Goal: Information Seeking & Learning: Learn about a topic

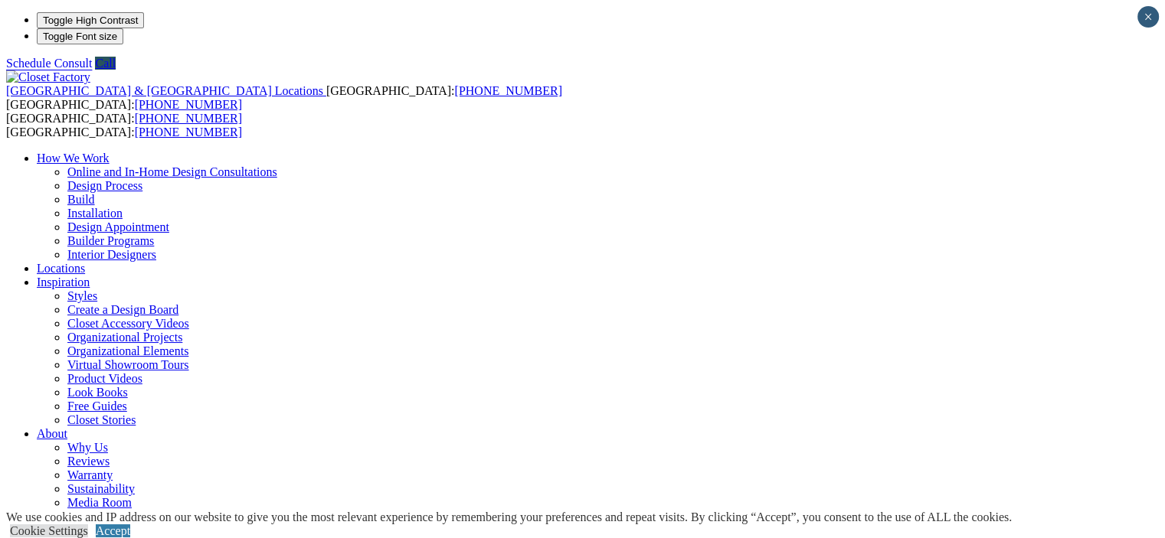
scroll to position [11, 0]
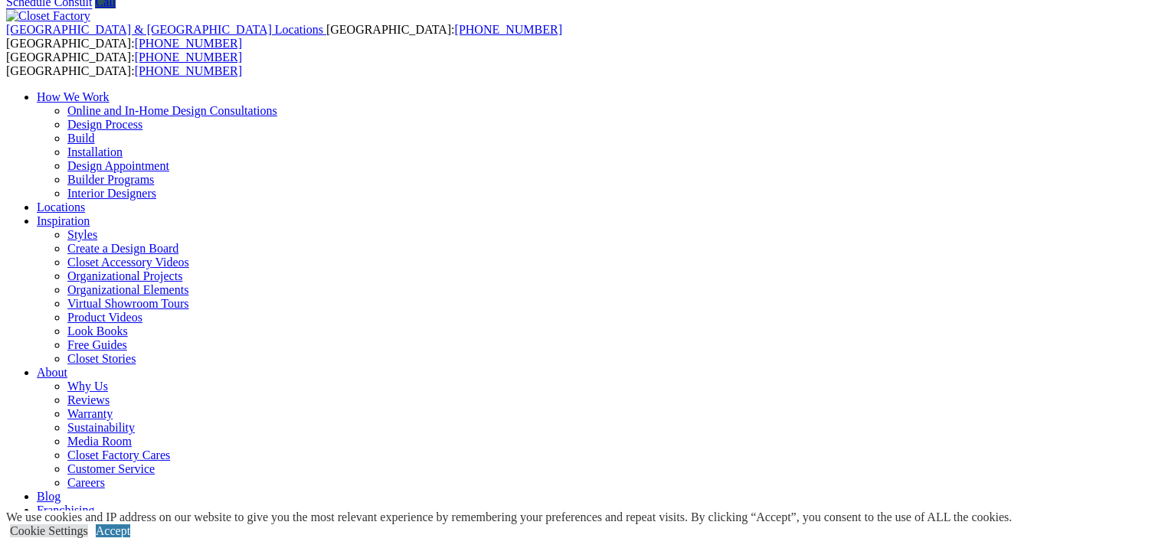
scroll to position [92, 0]
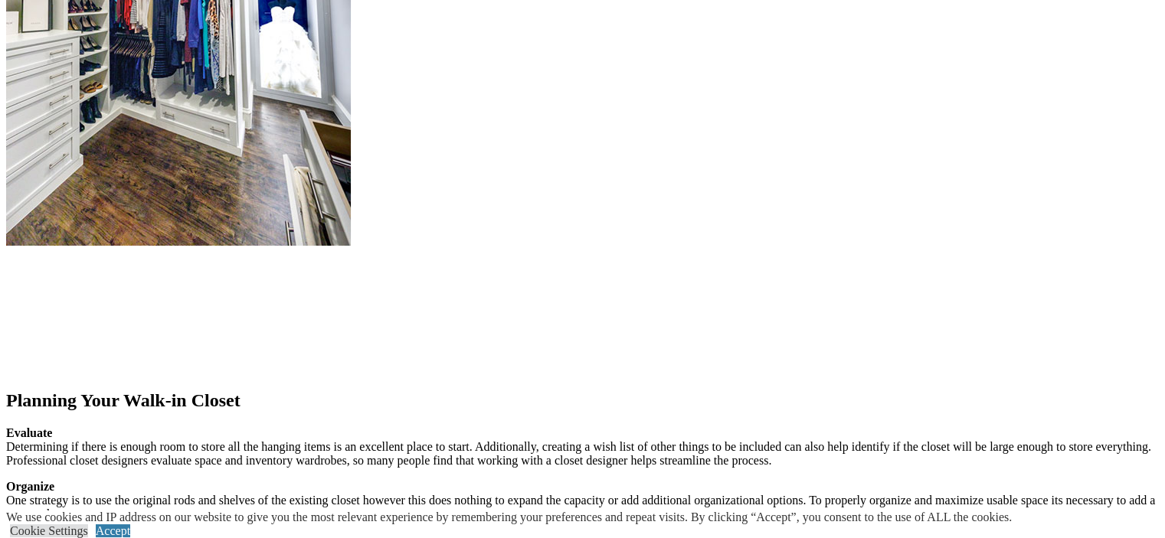
scroll to position [1858, 0]
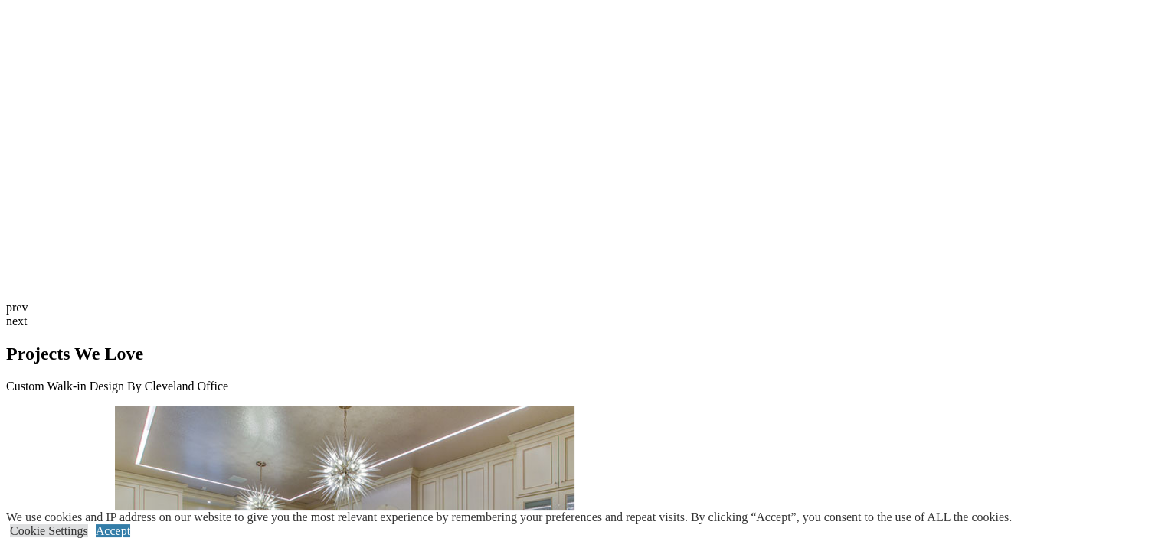
scroll to position [3838, 0]
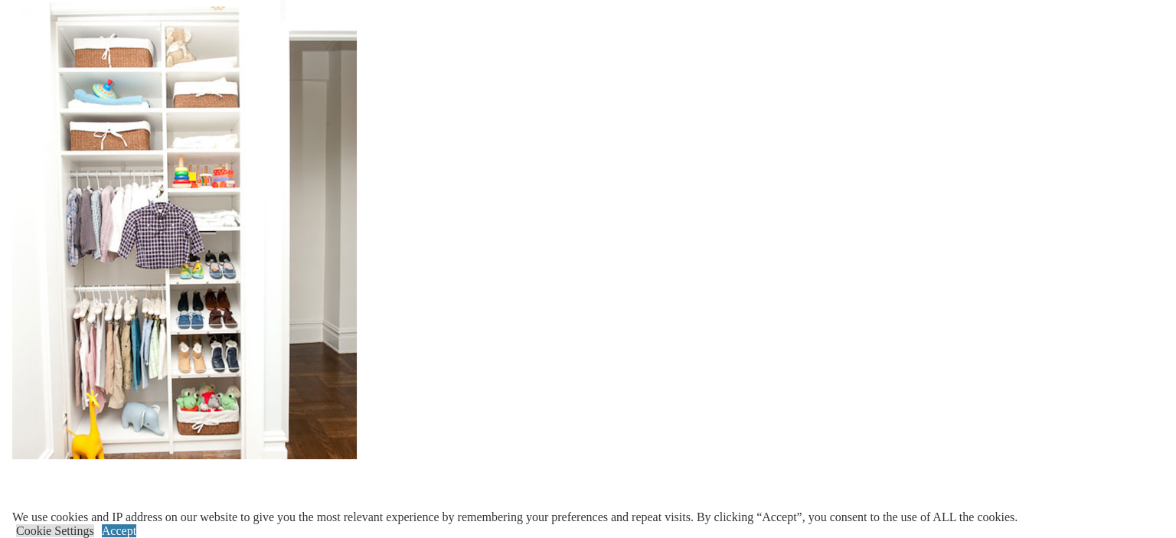
scroll to position [1449, 0]
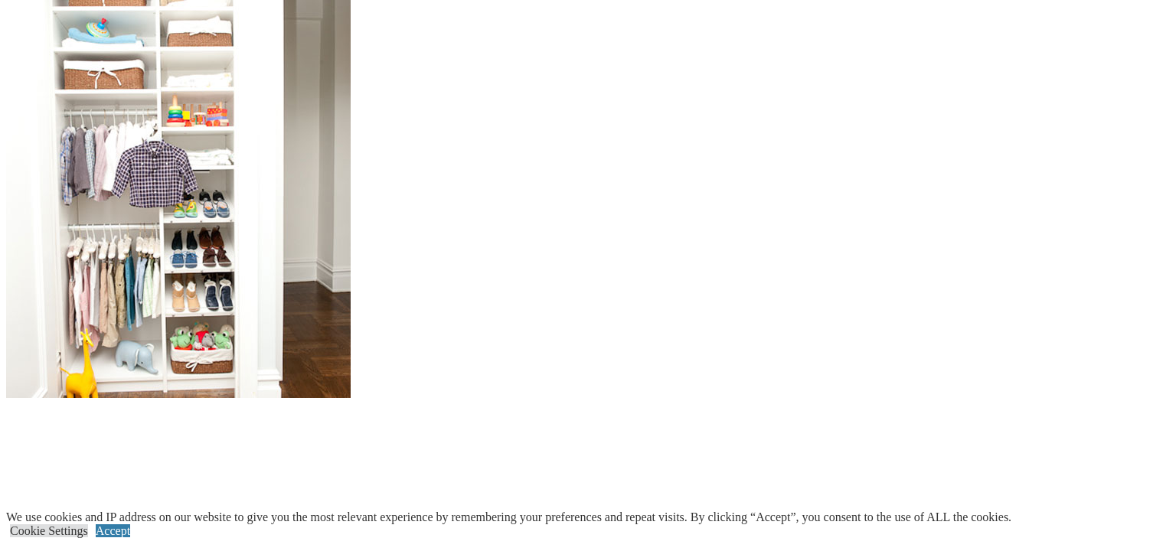
scroll to position [1973, 0]
